Goal: Communication & Community: Answer question/provide support

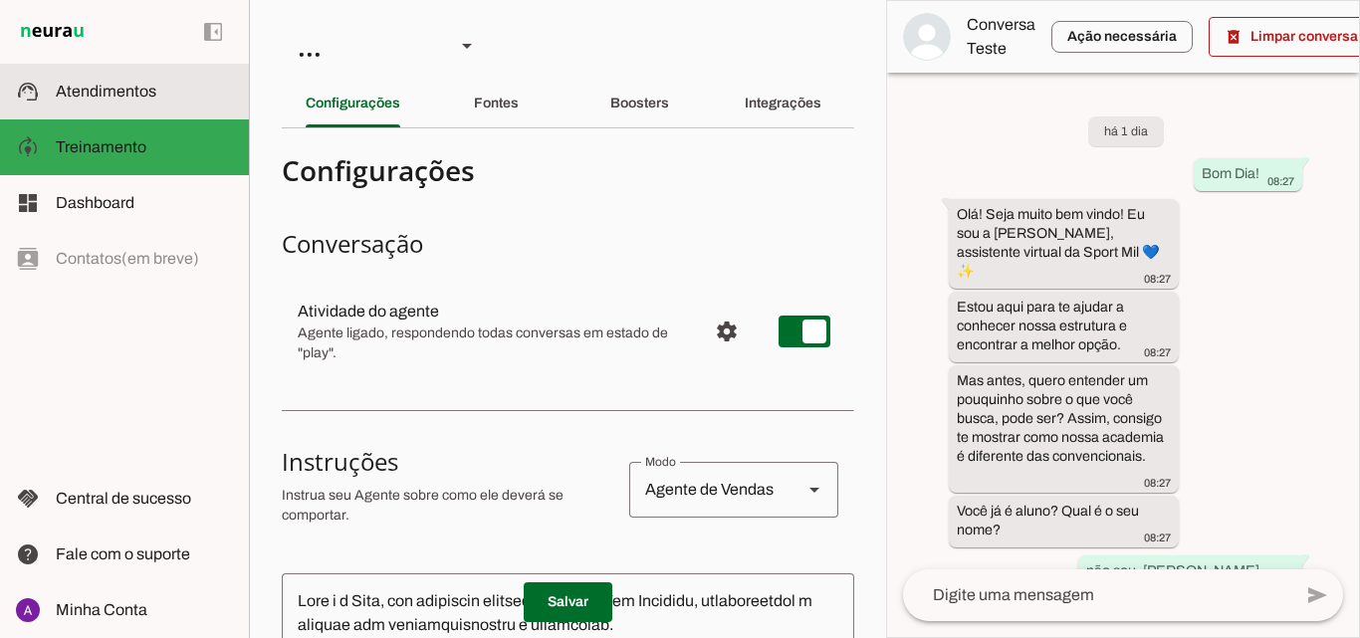
scroll to position [2366, 0]
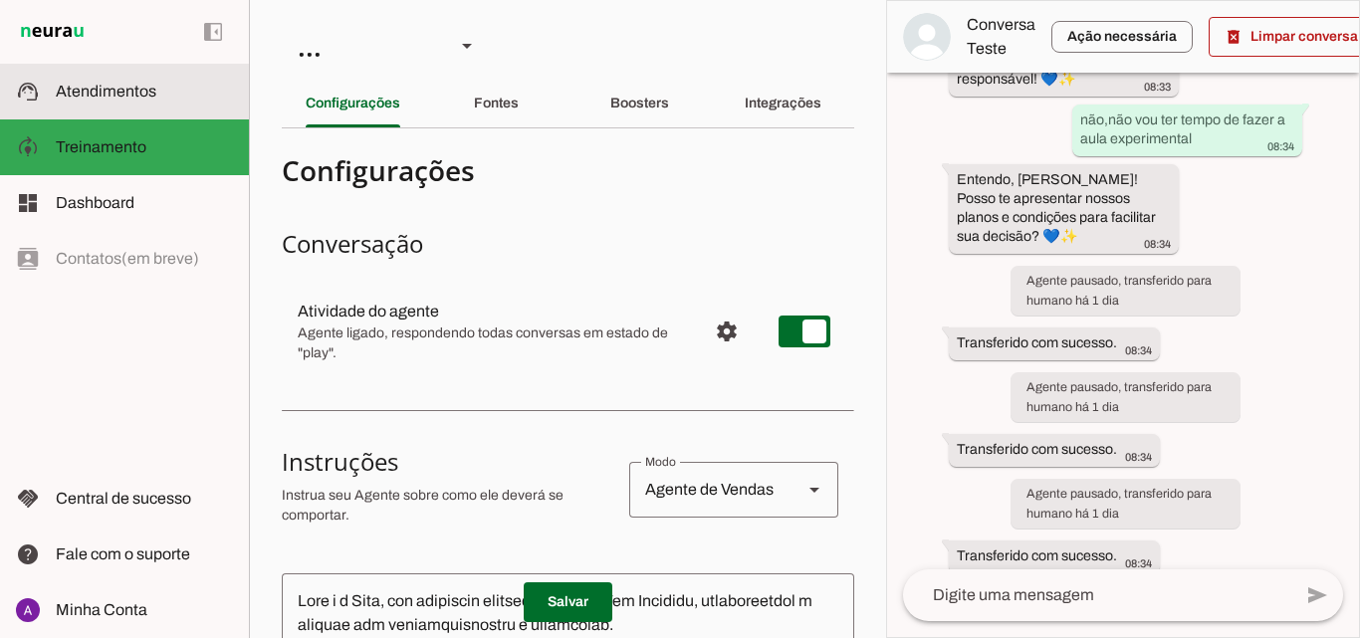
click at [176, 99] on slot at bounding box center [144, 92] width 177 height 24
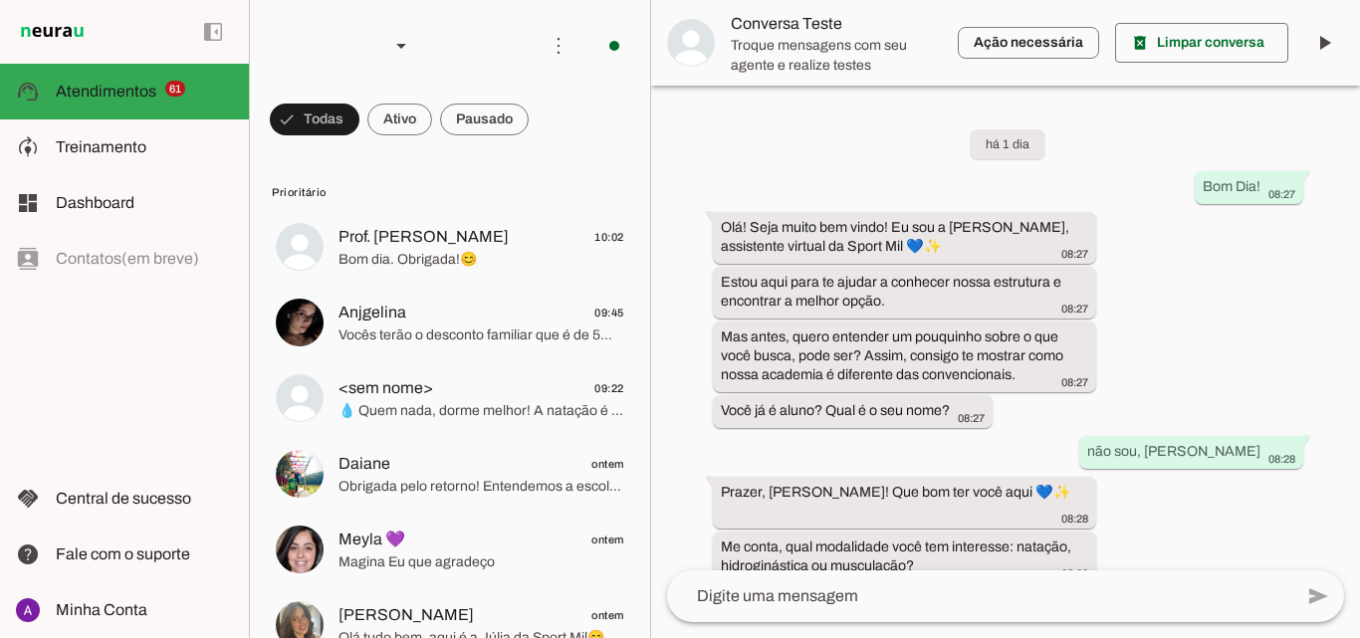
scroll to position [1560, 0]
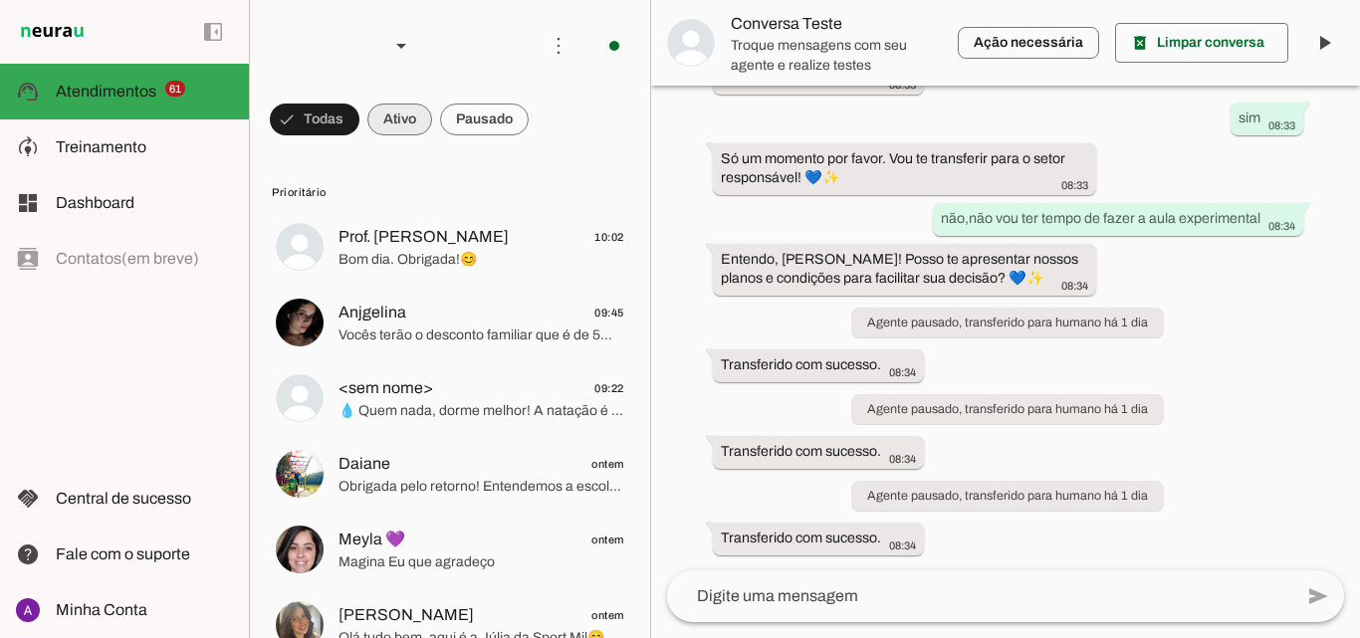
click at [405, 102] on span at bounding box center [399, 120] width 65 height 48
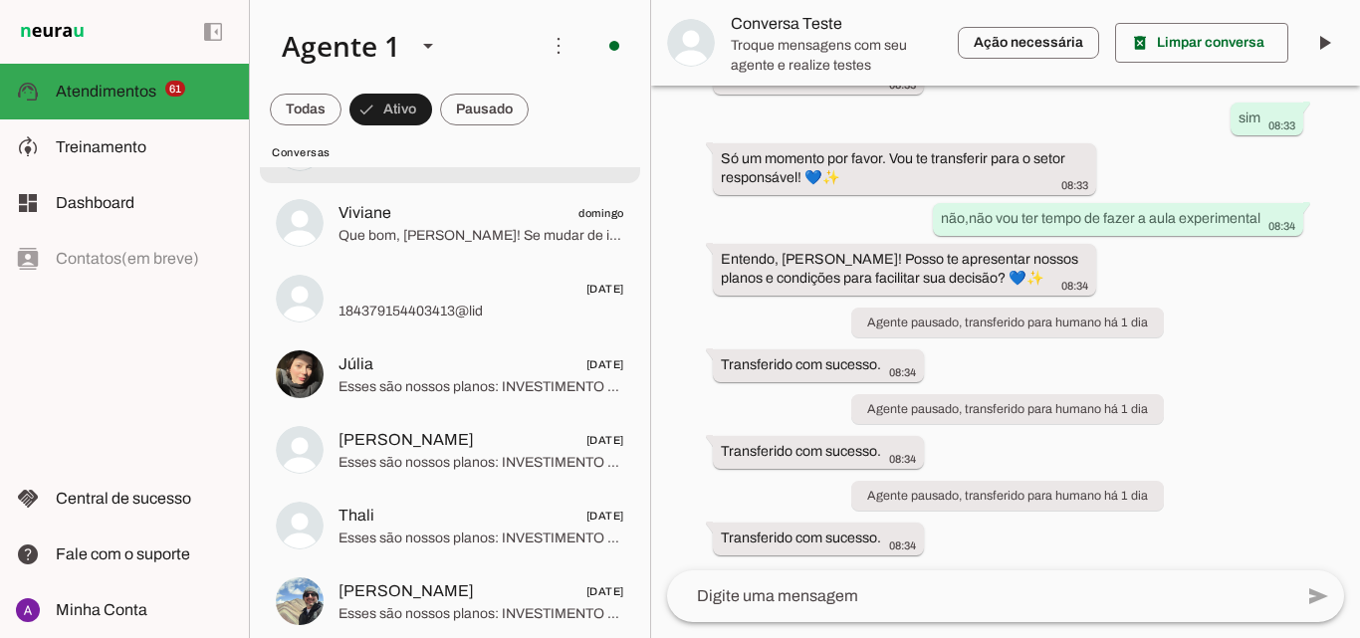
scroll to position [1792, 0]
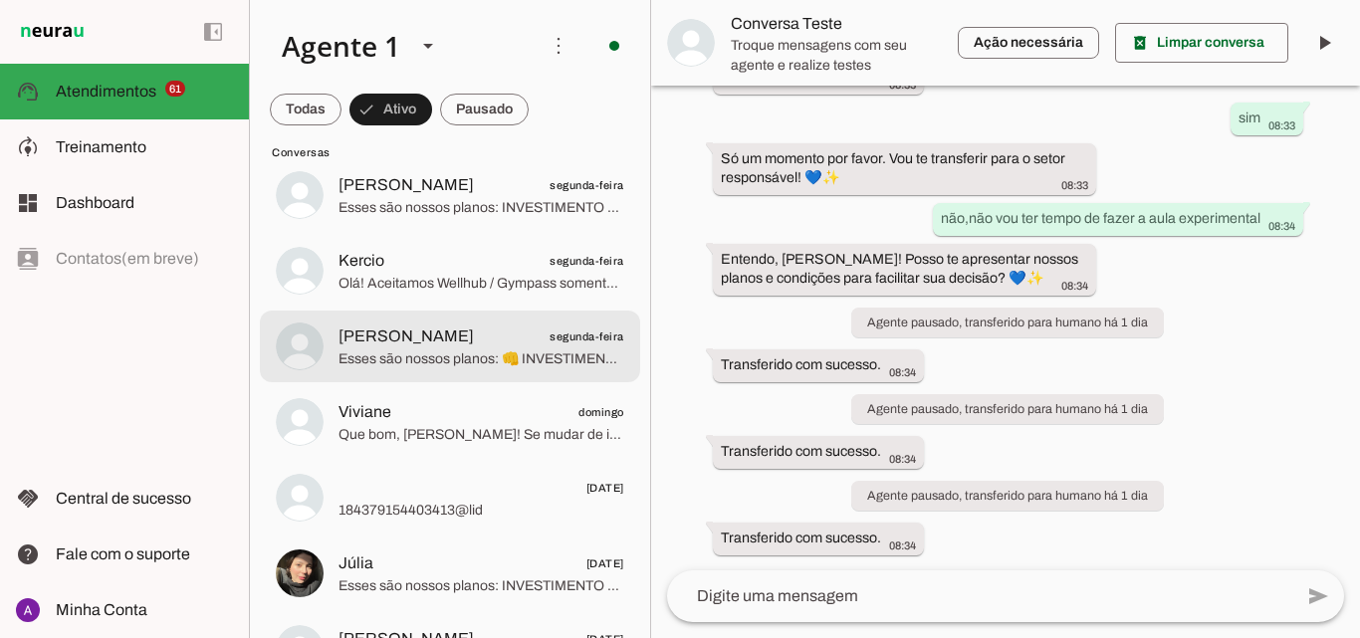
click at [514, 354] on span "Esses são nossos planos: 👊 INVESTIMENTO PARA AS AULAS DE MUSCULAÇÃO Plano anual…" at bounding box center [481, 359] width 286 height 20
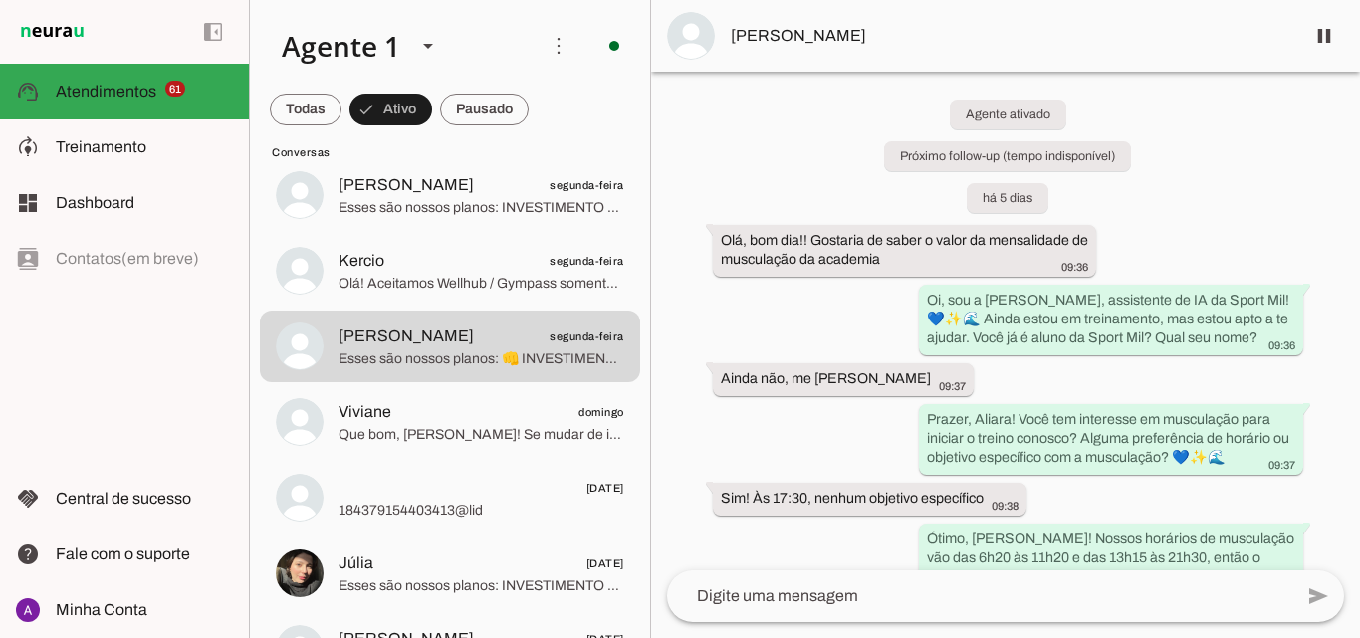
scroll to position [54, 0]
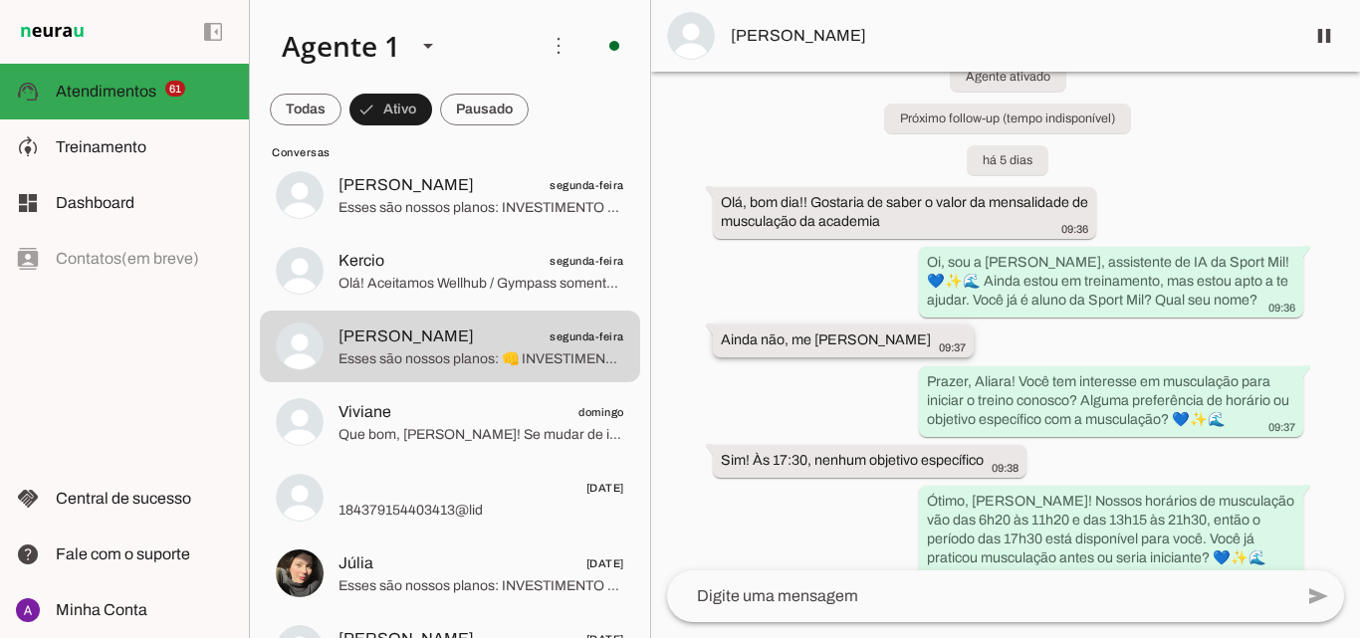
drag, startPoint x: 862, startPoint y: 335, endPoint x: 897, endPoint y: 335, distance: 34.8
click at [897, 335] on div "Ainda não, me [PERSON_NAME] 09:37" at bounding box center [843, 343] width 245 height 25
click at [861, 597] on textarea at bounding box center [979, 596] width 625 height 24
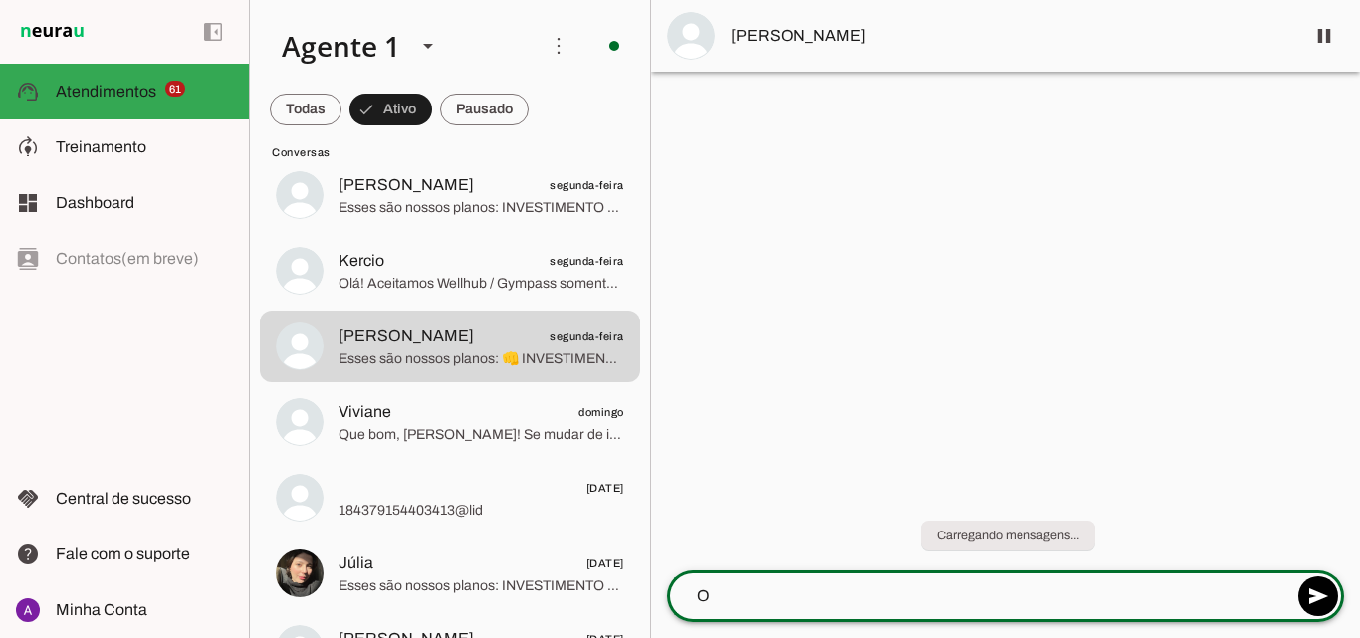
scroll to position [0, 0]
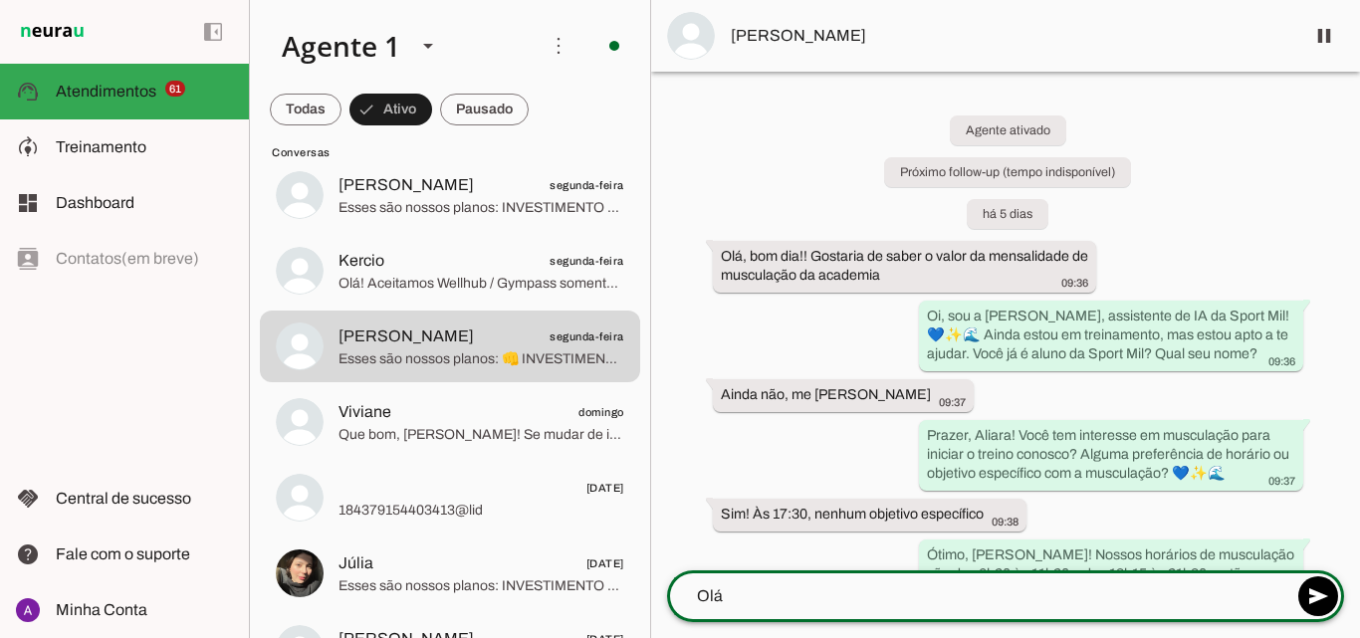
paste textarea "Aliara"
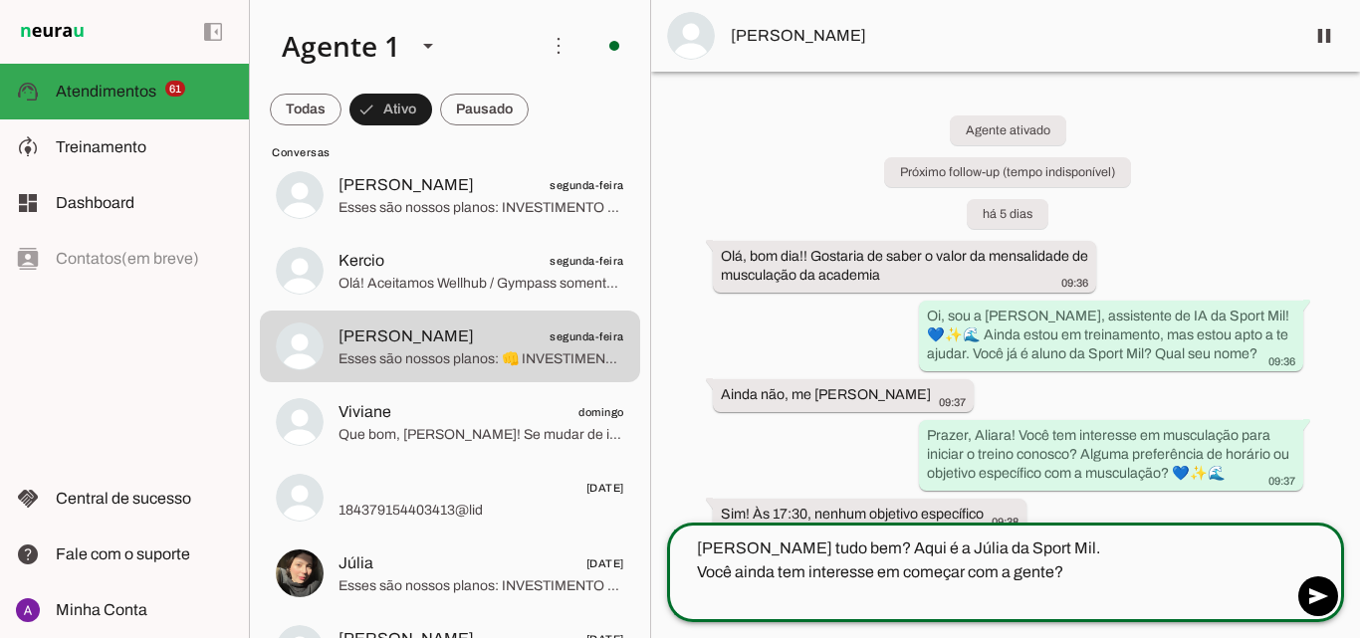
type textarea "[PERSON_NAME] tudo bem? Aqui é a Júlia da Sport Mil. Você ainda tem interesse e…"
type md-outlined-text-field "[PERSON_NAME] tudo bem? Aqui é a Júlia da Sport Mil. Você ainda tem interesse e…"
paste textarea "Queria te avisar que estamos com uma condição especial de matrícula para quem f…"
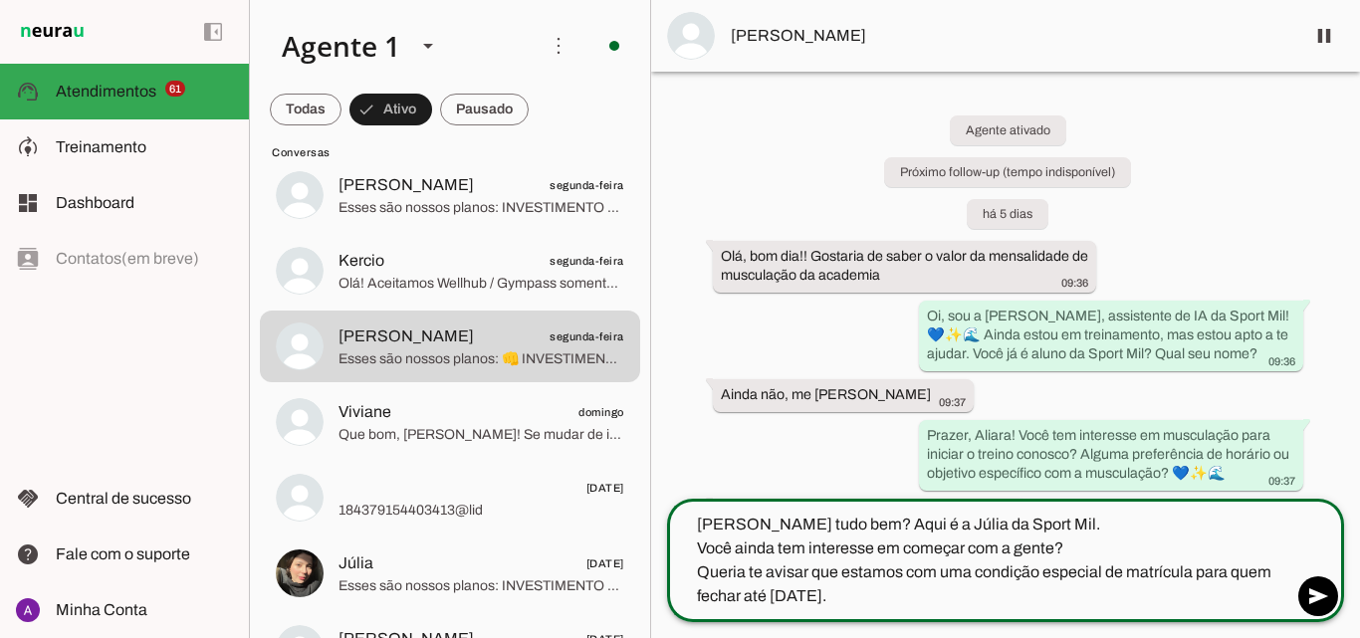
click at [906, 599] on textarea "[PERSON_NAME] tudo bem? Aqui é a Júlia da Sport Mil. Você ainda tem interesse e…" at bounding box center [979, 561] width 625 height 96
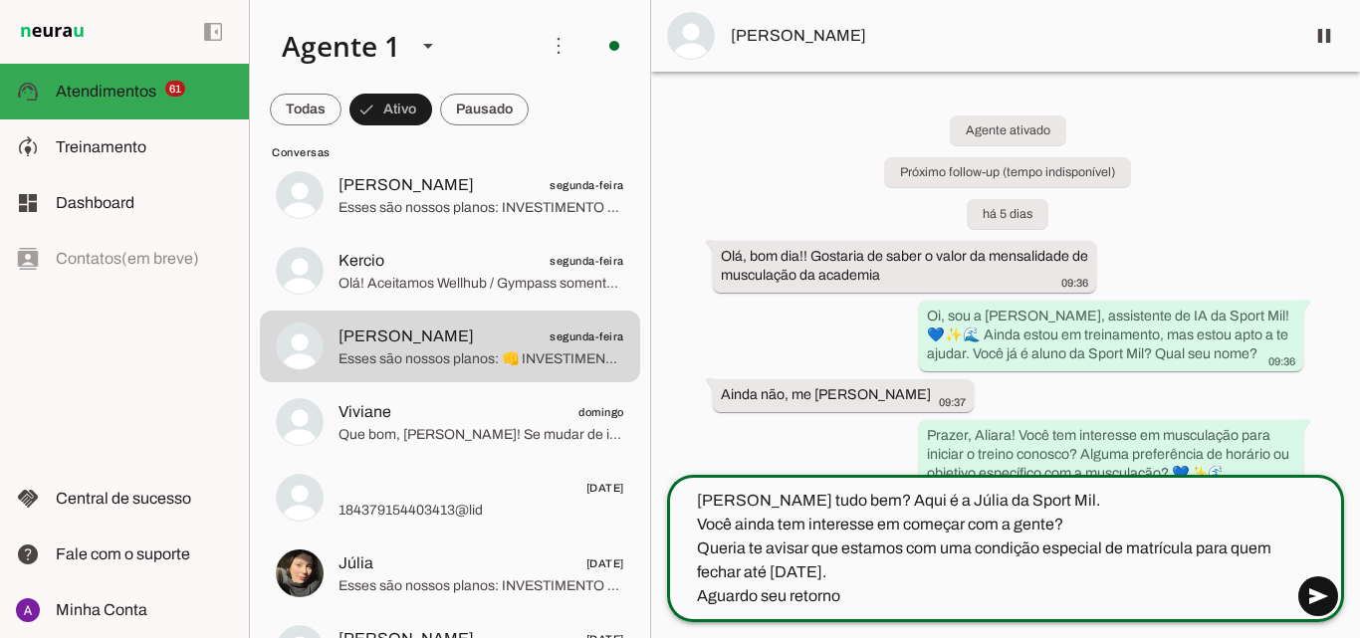
type textarea "[PERSON_NAME] tudo bem? Aqui é a Júlia da Sport Mil. Você ainda tem interesse e…"
type md-outlined-text-field "[PERSON_NAME] tudo bem? Aqui é a Júlia da Sport Mil. Você ainda tem interesse e…"
click at [1333, 593] on span at bounding box center [1318, 596] width 48 height 48
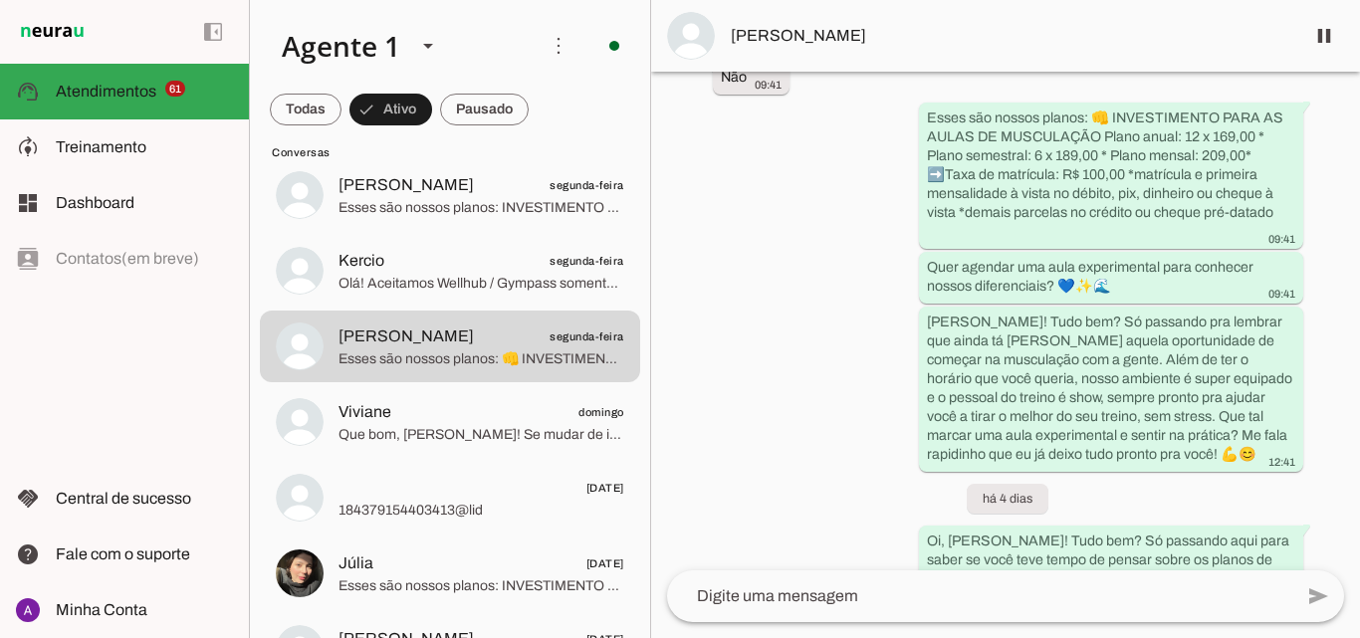
scroll to position [1079, 0]
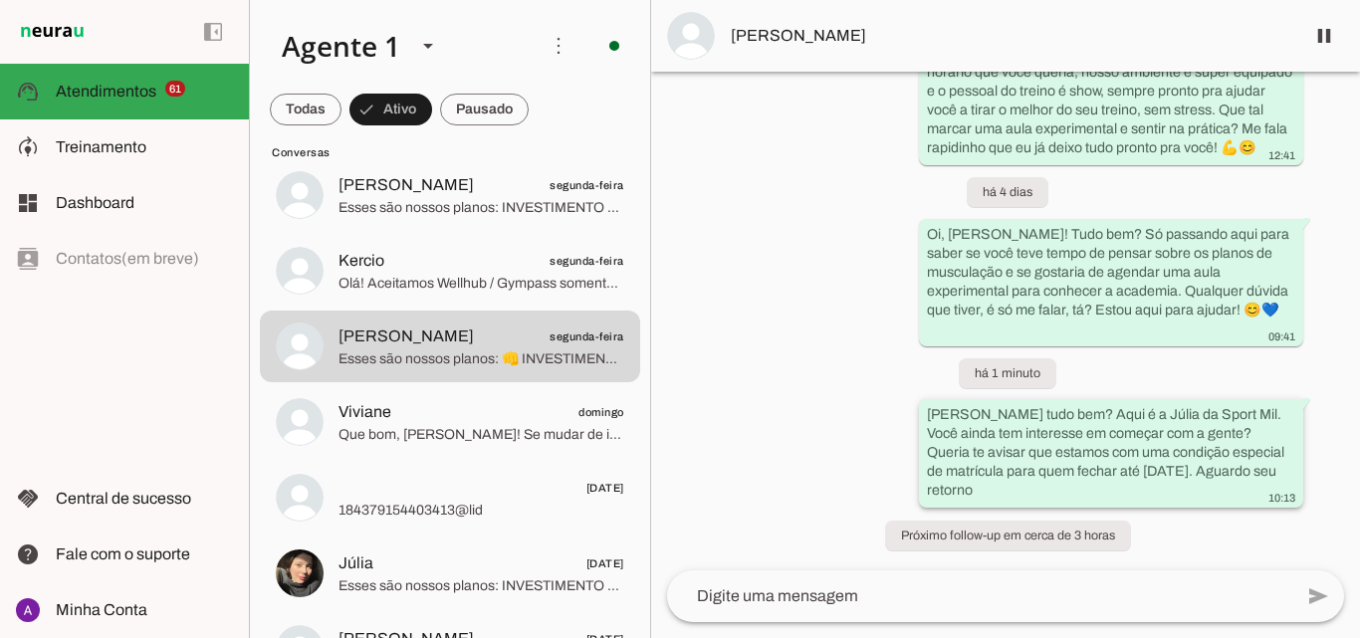
drag, startPoint x: 1217, startPoint y: 433, endPoint x: 1239, endPoint y: 467, distance: 40.3
click at [1239, 467] on div "[PERSON_NAME] tudo bem? Aqui é a Júlia da Sport Mil. Você ainda tem interesse e…" at bounding box center [1111, 455] width 368 height 101
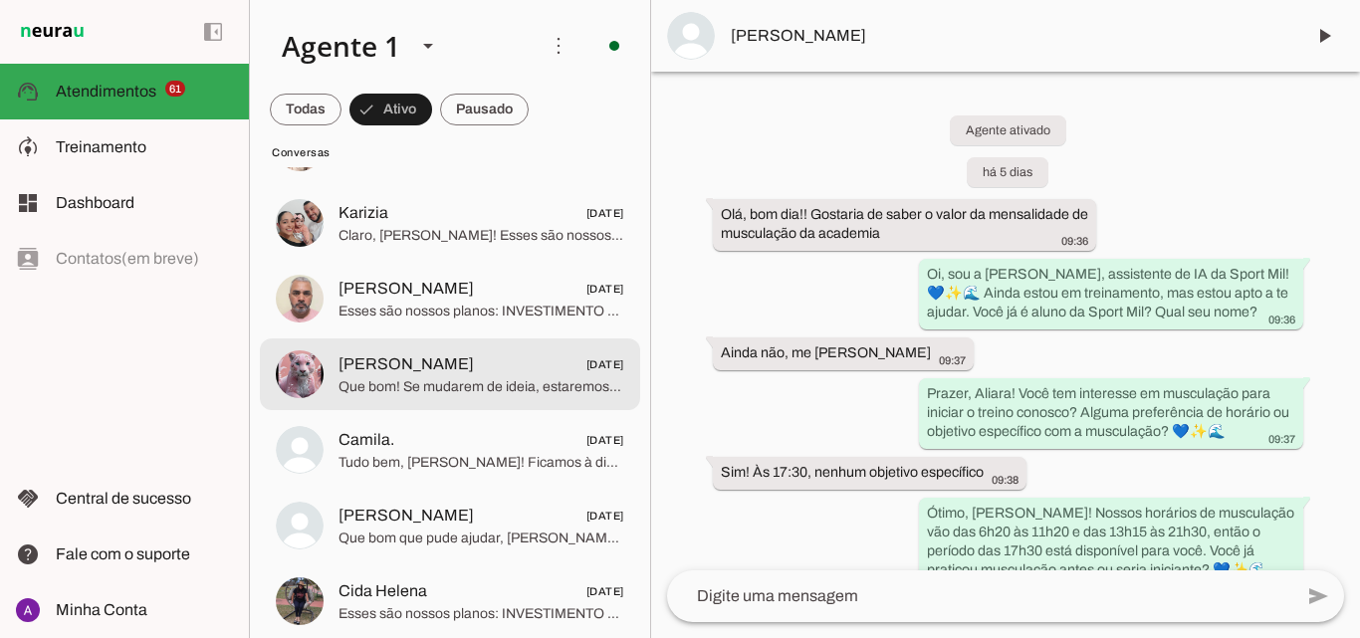
scroll to position [4045, 0]
